Goal: Task Accomplishment & Management: Use online tool/utility

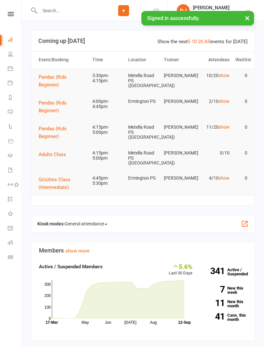
click at [14, 259] on link "Class check-in" at bounding box center [15, 257] width 15 height 15
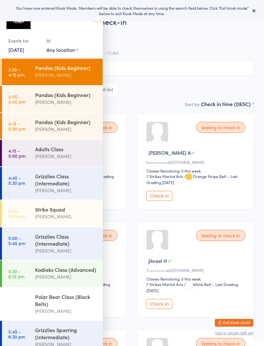
click at [77, 53] on select "Any location [GEOGRAPHIC_DATA] [GEOGRAPHIC_DATA][PERSON_NAME] [GEOGRAPHIC_DATA]…" at bounding box center [62, 49] width 32 height 7
select select "5"
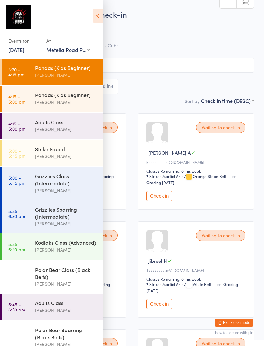
click at [71, 74] on div "[PERSON_NAME]" at bounding box center [66, 74] width 62 height 7
click at [97, 16] on icon at bounding box center [98, 16] width 10 height 14
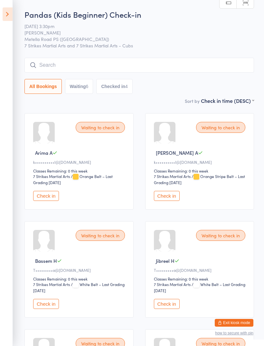
click at [9, 14] on icon at bounding box center [8, 14] width 10 height 14
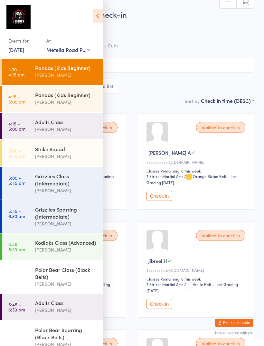
click at [66, 97] on div "Pandas (Kids Beginner)" at bounding box center [66, 94] width 62 height 7
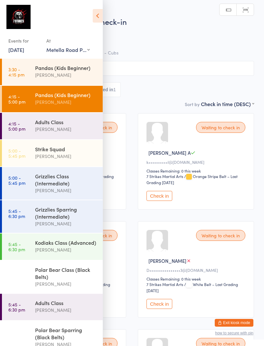
click at [97, 18] on icon at bounding box center [98, 16] width 10 height 14
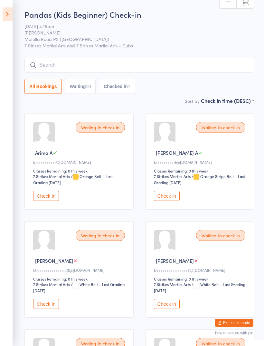
click at [189, 65] on input "search" at bounding box center [139, 65] width 230 height 15
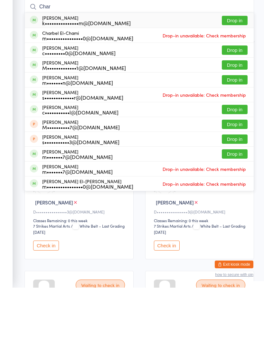
type input "Char"
click at [239, 119] on button "Drop in" at bounding box center [235, 123] width 26 height 9
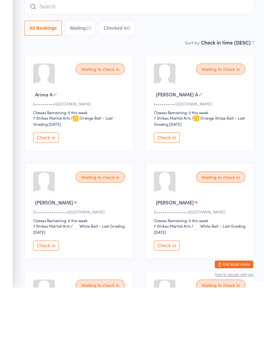
scroll to position [58, 0]
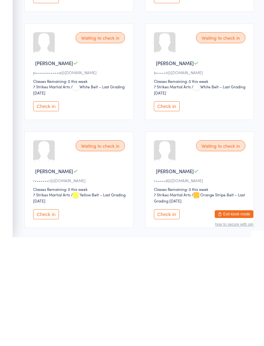
click at [42, 318] on button "Check in" at bounding box center [46, 323] width 26 height 10
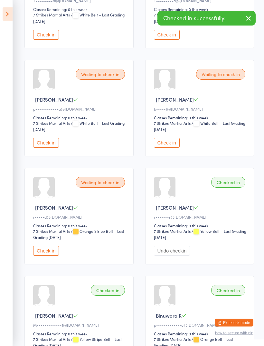
scroll to position [371, 0]
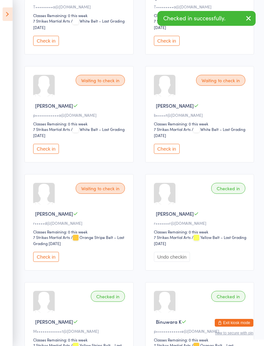
click at [174, 154] on button "Check in" at bounding box center [167, 149] width 26 height 10
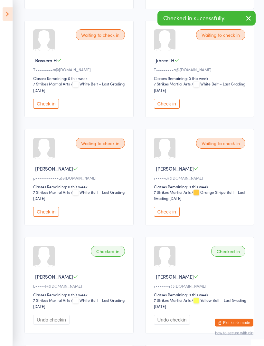
scroll to position [308, 0]
click at [41, 109] on button "Check in" at bounding box center [46, 104] width 26 height 10
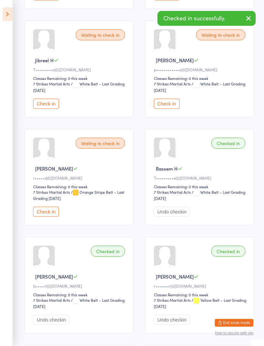
click at [44, 109] on button "Check in" at bounding box center [46, 104] width 26 height 10
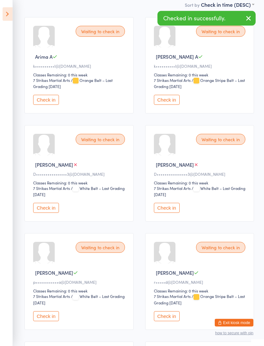
scroll to position [91, 0]
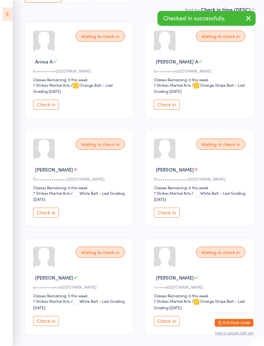
click at [44, 110] on button "Check in" at bounding box center [46, 105] width 26 height 10
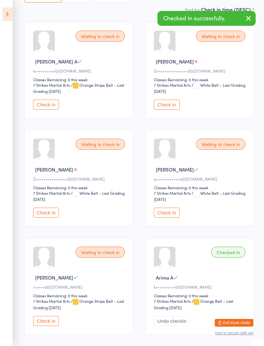
click at [44, 110] on button "Check in" at bounding box center [46, 105] width 26 height 10
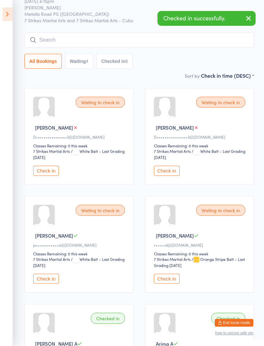
scroll to position [0, 0]
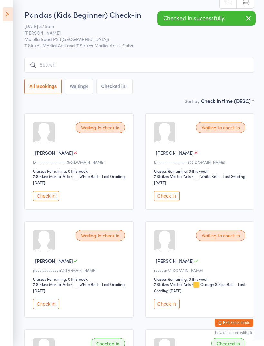
click at [171, 64] on input "search" at bounding box center [139, 65] width 230 height 15
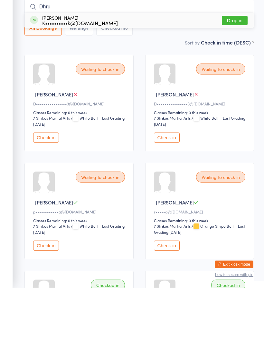
type input "Dhru"
click at [239, 74] on button "Drop in" at bounding box center [235, 78] width 26 height 9
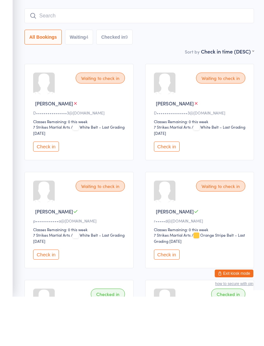
click at [42, 191] on button "Check in" at bounding box center [46, 196] width 26 height 10
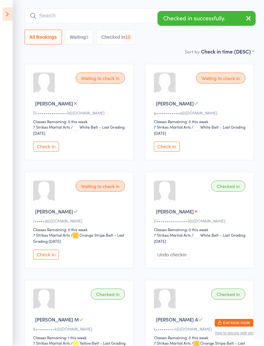
click at [44, 151] on button "Check in" at bounding box center [46, 147] width 26 height 10
